Goal: Task Accomplishment & Management: Manage account settings

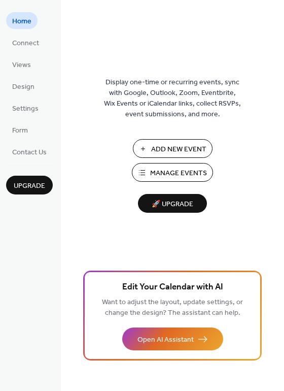
click at [184, 170] on span "Manage Events" at bounding box center [178, 173] width 57 height 11
click at [181, 175] on span "Manage Events" at bounding box center [178, 173] width 57 height 11
click at [28, 82] on span "Design" at bounding box center [23, 87] width 22 height 11
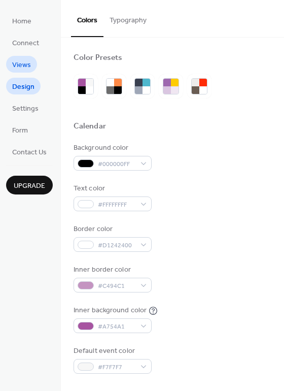
click at [26, 69] on span "Views" at bounding box center [21, 65] width 19 height 11
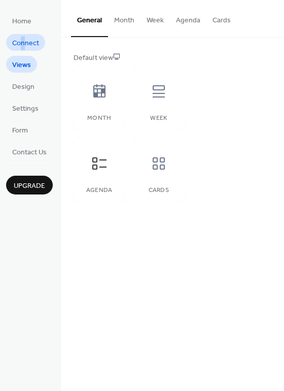
click at [25, 33] on ul "Home Connect Views Design Settings Form Contact Us" at bounding box center [29, 86] width 47 height 148
click at [27, 46] on span "Connect" at bounding box center [25, 43] width 27 height 11
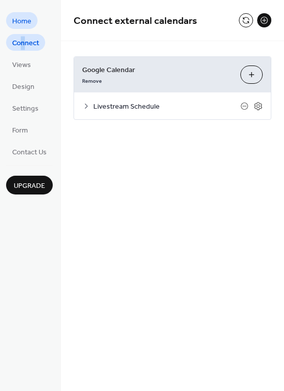
click at [29, 13] on link "Home" at bounding box center [21, 20] width 31 height 17
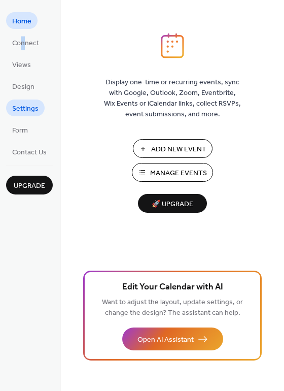
click at [40, 105] on link "Settings" at bounding box center [25, 108] width 39 height 17
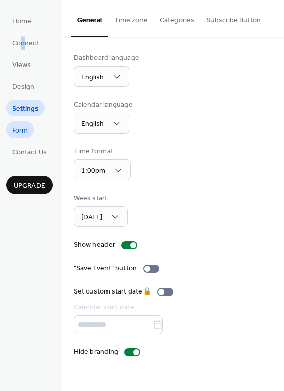
click at [28, 131] on link "Form" at bounding box center [20, 129] width 28 height 17
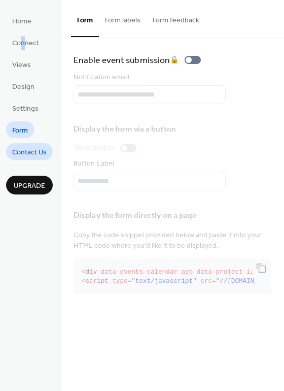
click at [32, 157] on span "Contact Us" at bounding box center [29, 152] width 35 height 11
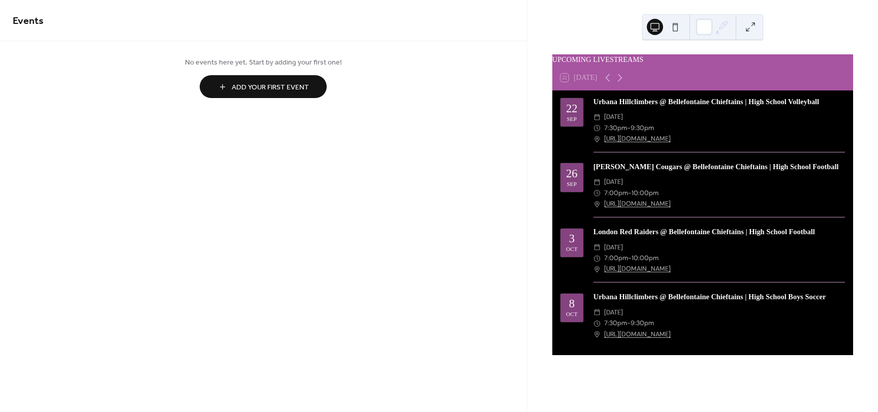
click at [681, 107] on div "Urbana Hillclimbers @ Bellefontaine Chieftains | High School Volleyball" at bounding box center [718, 102] width 251 height 11
drag, startPoint x: 751, startPoint y: 129, endPoint x: 619, endPoint y: 121, distance: 132.3
click at [619, 108] on div "Urbana Hillclimbers @ Bellefontaine Chieftains | High School Volleyball" at bounding box center [718, 102] width 251 height 11
click at [577, 121] on div "Sep" at bounding box center [572, 119] width 10 height 6
drag, startPoint x: 745, startPoint y: 30, endPoint x: 828, endPoint y: 49, distance: 85.3
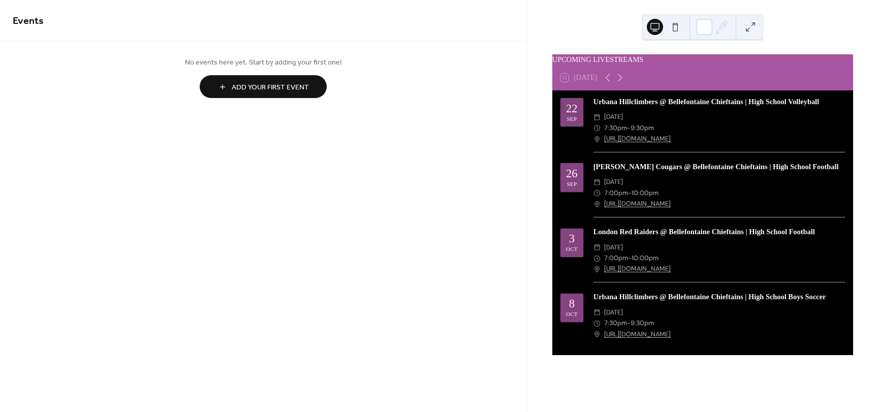
click at [828, 49] on div "UPCOMING LIVESTREAMS 22 [DATE] [DATE] Urbana Hillclimbers @ Bellefontaine Chief…" at bounding box center [702, 206] width 351 height 412
click at [790, 134] on div "​ 7:30pm - 9:30pm" at bounding box center [718, 128] width 251 height 11
drag, startPoint x: 798, startPoint y: 150, endPoint x: 812, endPoint y: 131, distance: 24.1
click at [812, 122] on div "​ [DATE]" at bounding box center [718, 117] width 251 height 11
click at [562, 117] on div "[DATE]" at bounding box center [571, 112] width 23 height 28
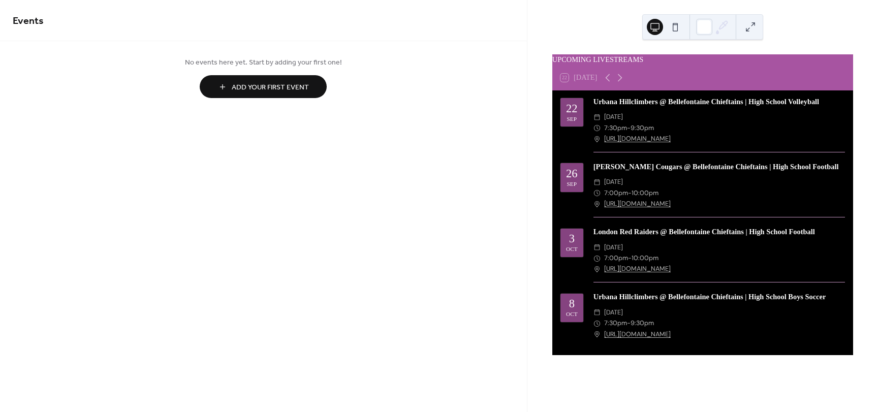
click at [632, 108] on div "Urbana Hillclimbers @ Bellefontaine Chieftains | High School Volleyball" at bounding box center [718, 102] width 251 height 11
click at [257, 82] on span "Add Your First Event" at bounding box center [270, 87] width 77 height 11
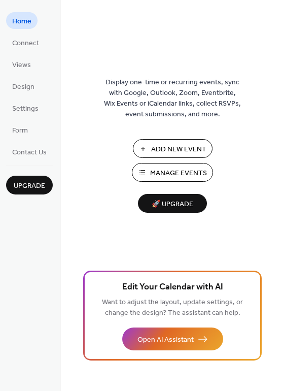
click at [189, 166] on button "Manage Events" at bounding box center [172, 172] width 81 height 19
